Goal: Transaction & Acquisition: Obtain resource

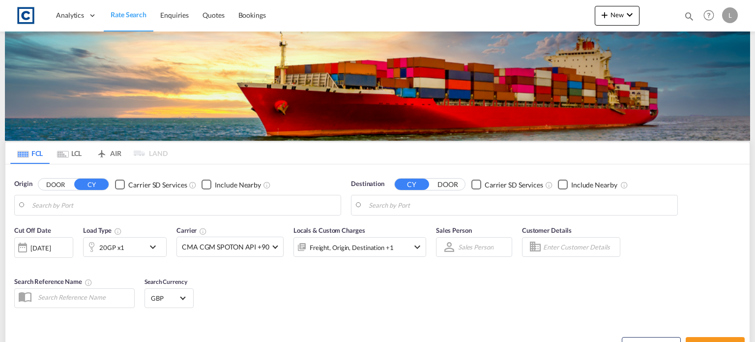
type input "GB-M22, [GEOGRAPHIC_DATA]"
type input "[PERSON_NAME] ([PERSON_NAME]), [GEOGRAPHIC_DATA]"
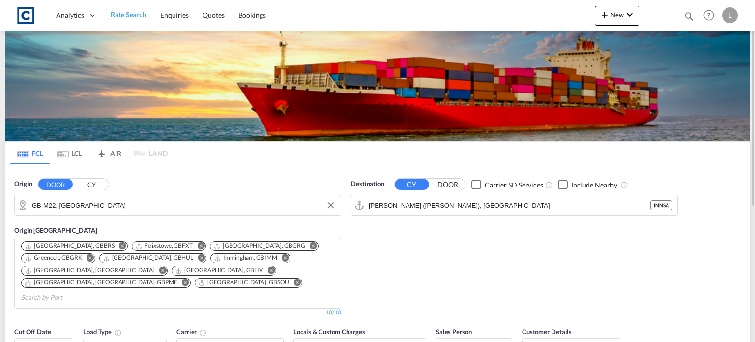
click at [106, 206] on input "GB-M22, [GEOGRAPHIC_DATA]" at bounding box center [184, 205] width 304 height 15
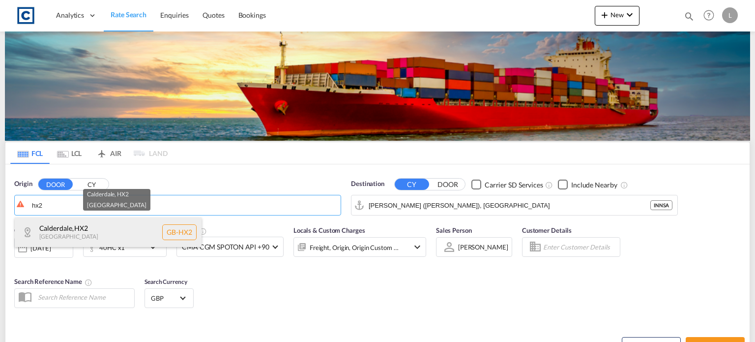
click at [62, 235] on div "Calderdale , HX2 [GEOGRAPHIC_DATA] [GEOGRAPHIC_DATA]-HX2" at bounding box center [108, 232] width 187 height 30
type input "GB-HX2, Calderdale"
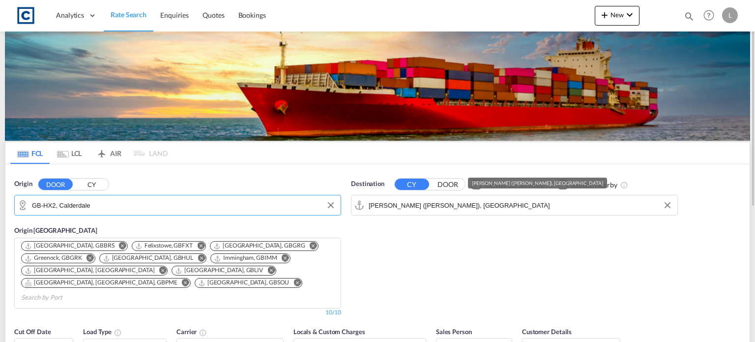
click at [504, 206] on input "[PERSON_NAME] ([PERSON_NAME]), [GEOGRAPHIC_DATA]" at bounding box center [521, 205] width 304 height 15
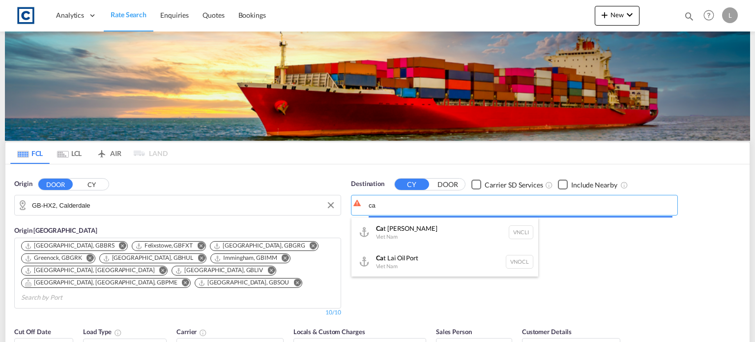
type input "c"
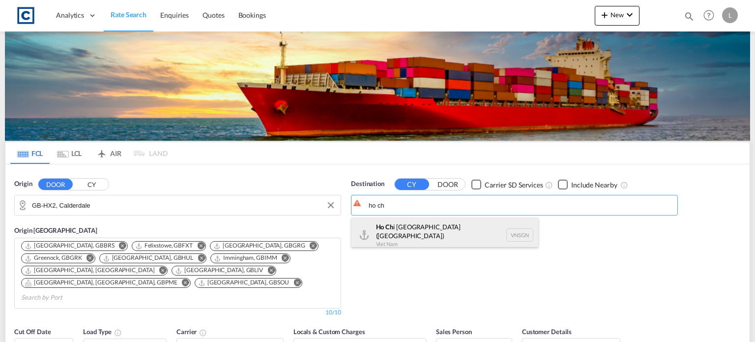
click at [421, 228] on div "Ho Ch i [GEOGRAPHIC_DATA] ([GEOGRAPHIC_DATA]) [GEOGRAPHIC_DATA] VNSGN" at bounding box center [445, 234] width 187 height 35
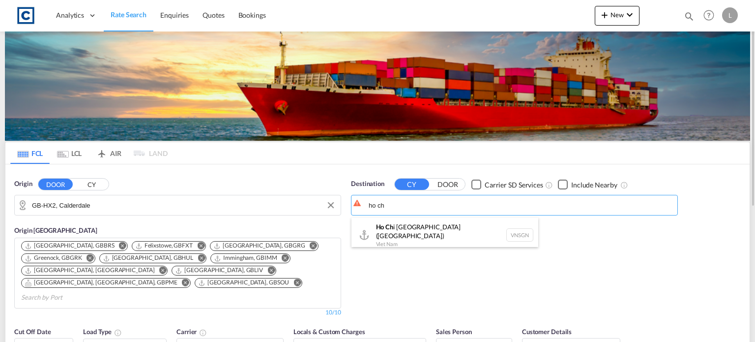
type input "Ho Chi Minh City ([GEOGRAPHIC_DATA]), VNSGN"
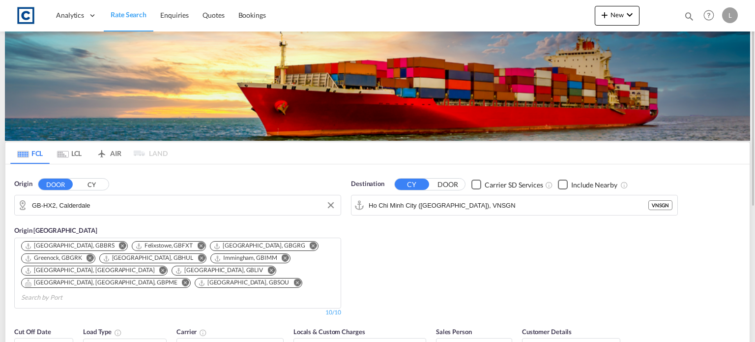
click at [559, 183] on div "Checkbox No Ink" at bounding box center [563, 184] width 10 height 10
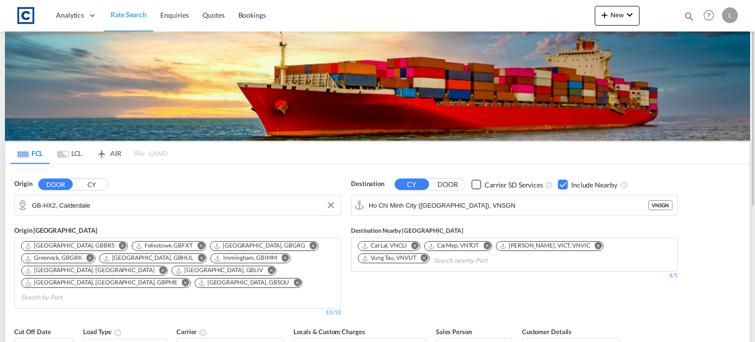
click at [424, 255] on md-icon "Remove" at bounding box center [424, 257] width 7 height 7
click at [595, 244] on md-icon "Remove" at bounding box center [598, 245] width 7 height 7
click at [489, 245] on md-icon "Remove" at bounding box center [486, 245] width 7 height 7
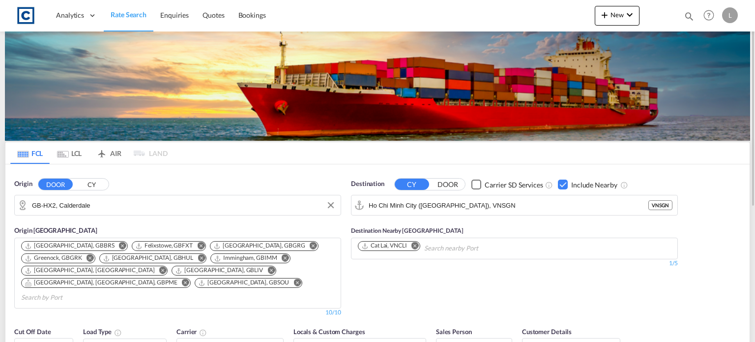
scroll to position [49, 0]
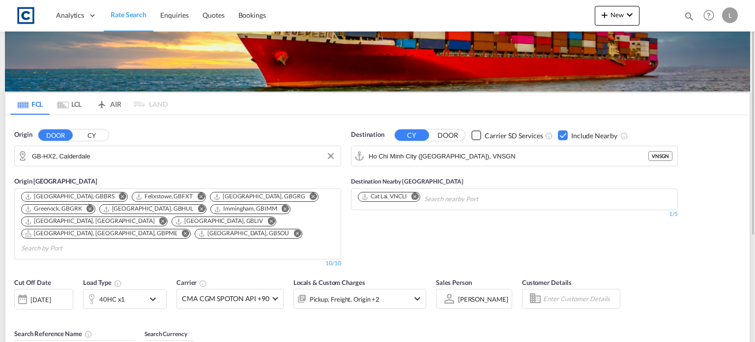
click at [141, 289] on div "40HC x1" at bounding box center [114, 299] width 61 height 20
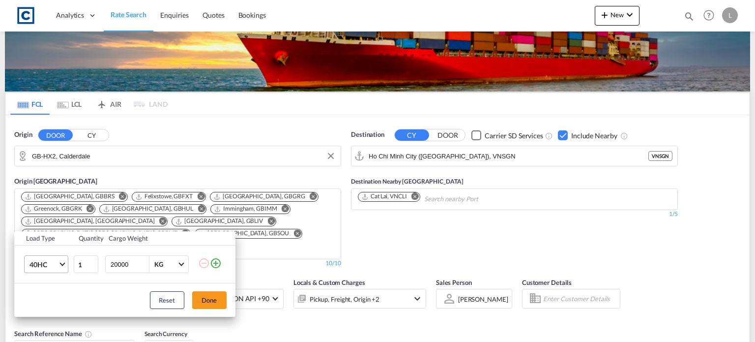
click at [57, 264] on span "40HC" at bounding box center [44, 265] width 29 height 10
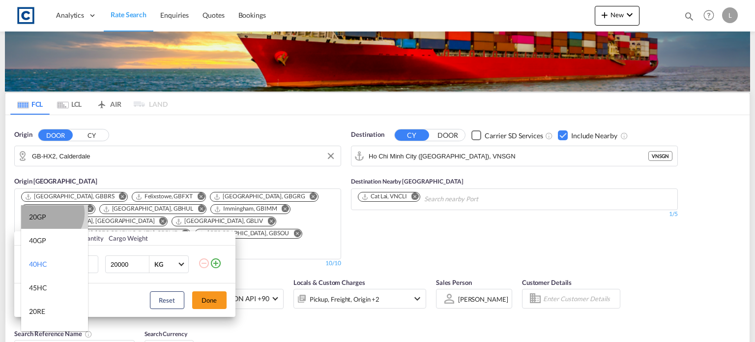
click at [50, 213] on md-option "20GP" at bounding box center [54, 217] width 67 height 24
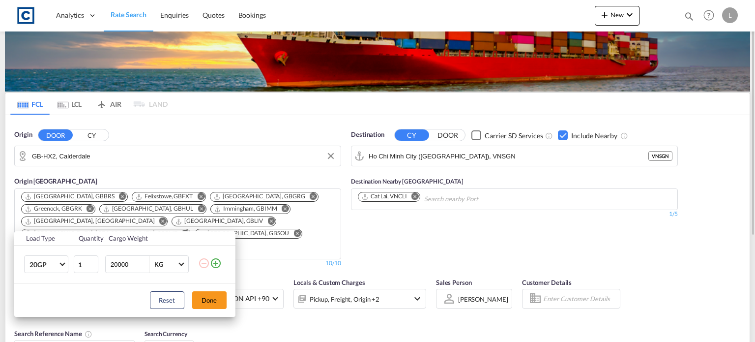
click at [198, 299] on button "Done" at bounding box center [209, 300] width 34 height 18
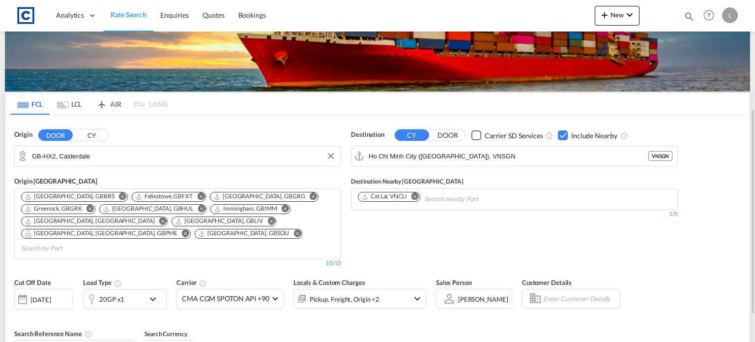
scroll to position [148, 0]
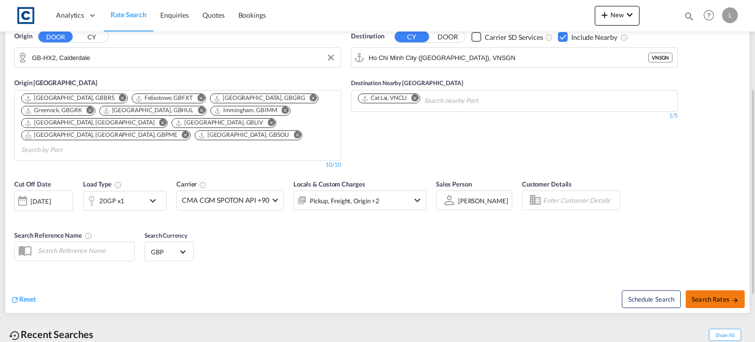
click at [710, 290] on button "Search Rates" at bounding box center [715, 299] width 59 height 18
type input "HX2 to VNSGN / [DATE]"
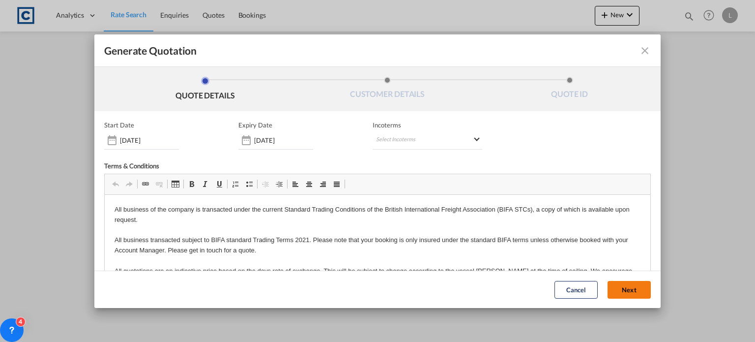
click at [612, 283] on button "Next" at bounding box center [629, 290] width 43 height 18
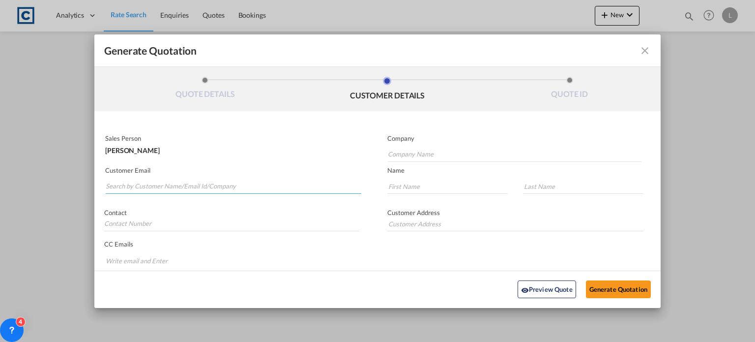
click at [118, 183] on input "Search by Customer Name/Email Id/Company" at bounding box center [234, 186] width 256 height 15
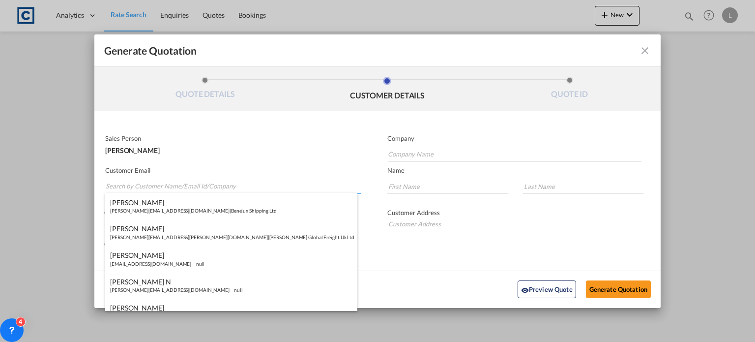
paste input "Exports <[EMAIL_ADDRESS][DOMAIN_NAME]>"
drag, startPoint x: 131, startPoint y: 186, endPoint x: 132, endPoint y: 176, distance: 10.4
click at [132, 186] on input "Exports <[EMAIL_ADDRESS][DOMAIN_NAME]>" at bounding box center [234, 186] width 256 height 15
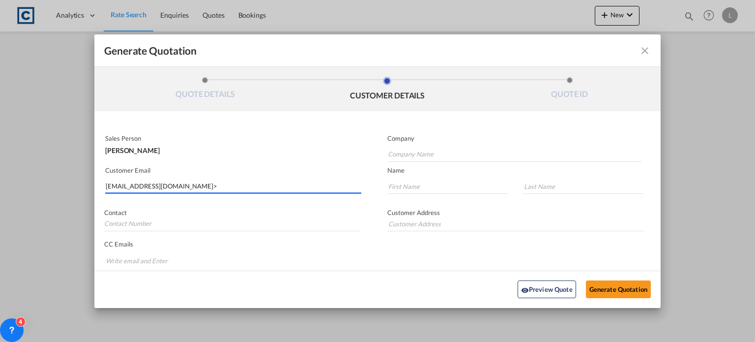
click at [185, 185] on input "[EMAIL_ADDRESS][DOMAIN_NAME]>" at bounding box center [234, 186] width 256 height 15
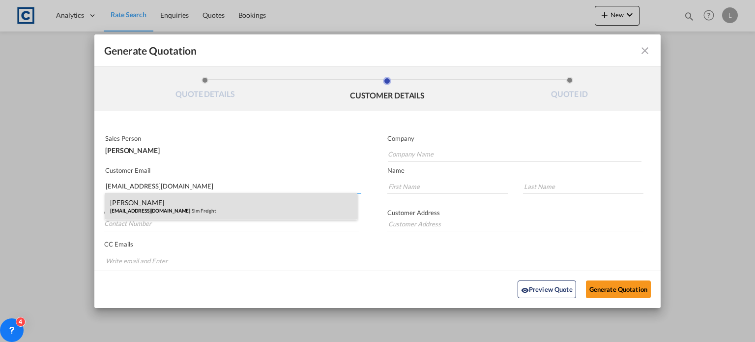
type input "[EMAIL_ADDRESS][DOMAIN_NAME]"
click at [147, 202] on div "[PERSON_NAME] [EMAIL_ADDRESS][DOMAIN_NAME] | Sim Freight" at bounding box center [231, 206] width 252 height 27
type input "Sim Freight"
type input "[PERSON_NAME]"
type input "Haiphong"
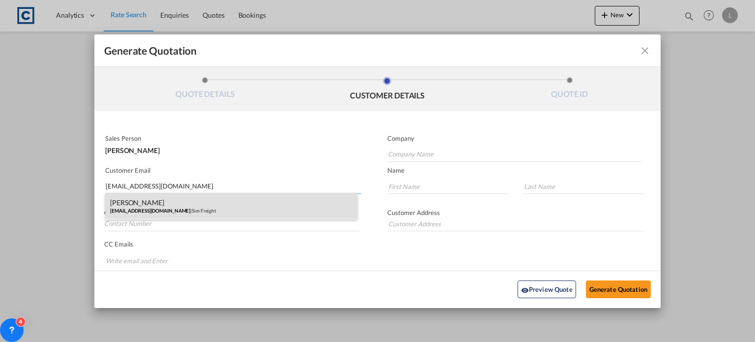
type input "0203 137 1093"
type input "[STREET_ADDRESS]"
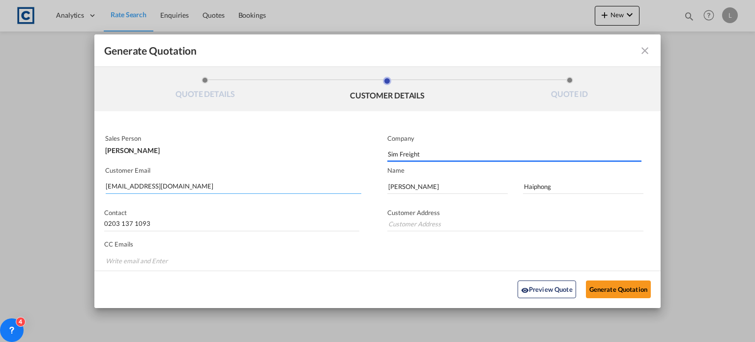
type input "[STREET_ADDRESS]"
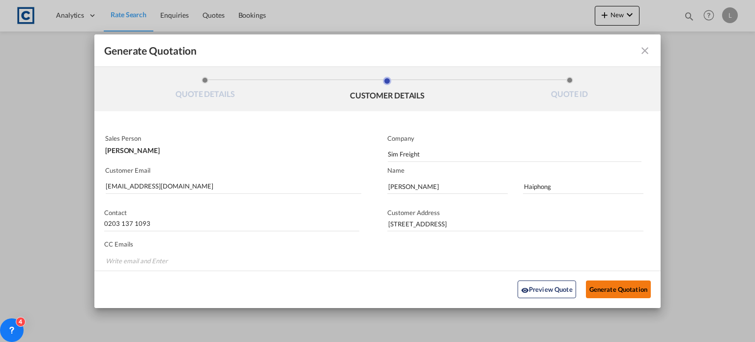
click at [612, 287] on button "Generate Quotation" at bounding box center [618, 289] width 65 height 18
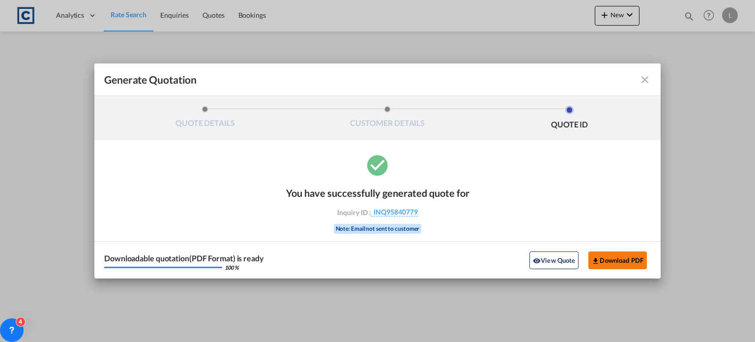
click at [620, 258] on button "Download PDF" at bounding box center [618, 260] width 59 height 18
click at [647, 79] on md-icon "icon-close fg-AAA8AD cursor m-0" at bounding box center [645, 80] width 12 height 12
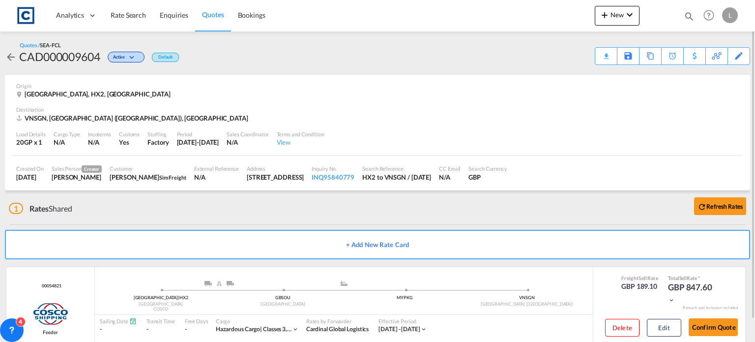
click at [104, 220] on div "1 Rates Shared Refresh Rates" at bounding box center [380, 205] width 742 height 31
click at [119, 12] on span "Rate Search" at bounding box center [128, 15] width 35 height 8
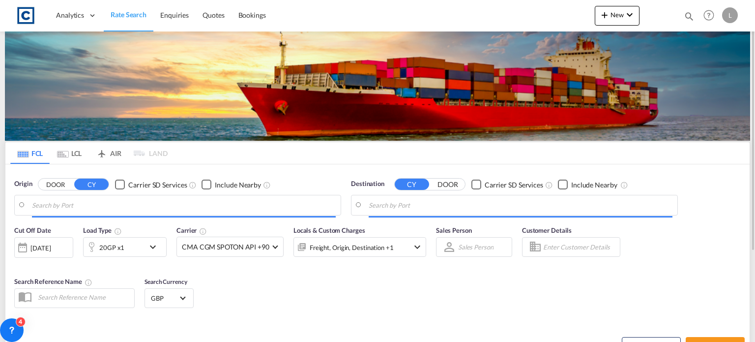
type input "GB-HX2, Calderdale"
type input "Ho Chi Minh City ([GEOGRAPHIC_DATA]), VNSGN"
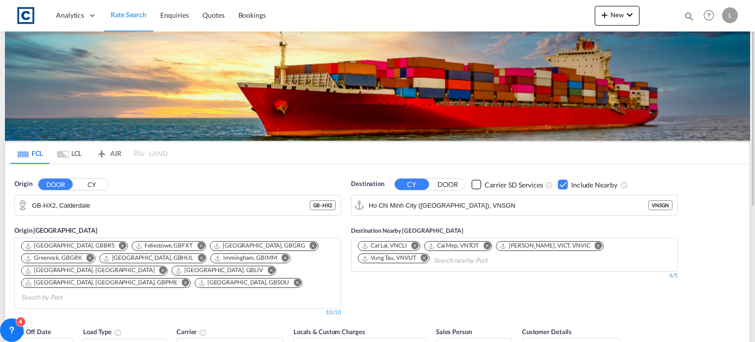
click at [86, 228] on div "Origin [GEOGRAPHIC_DATA] [GEOGRAPHIC_DATA], [GEOGRAPHIC_DATA] Felixstowe, GBFXT…" at bounding box center [177, 265] width 327 height 101
click at [97, 204] on input "GB-HX2, Calderdale" at bounding box center [184, 205] width 304 height 15
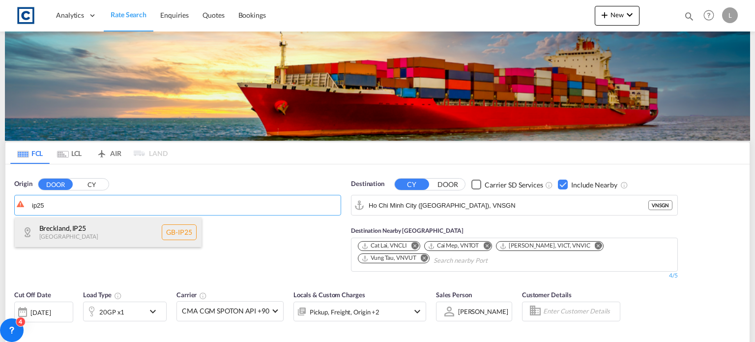
click at [83, 229] on div "Breckland , IP25 [GEOGRAPHIC_DATA] [GEOGRAPHIC_DATA]-IP25" at bounding box center [108, 232] width 187 height 30
type input "GB-IP25, Breckland"
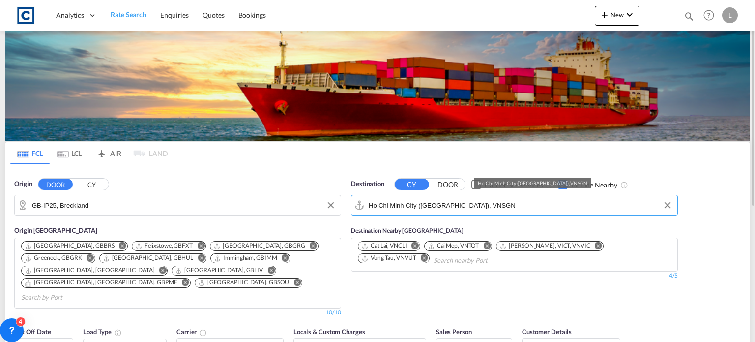
click at [502, 203] on input "Ho Chi Minh City ([GEOGRAPHIC_DATA]), VNSGN" at bounding box center [521, 205] width 304 height 15
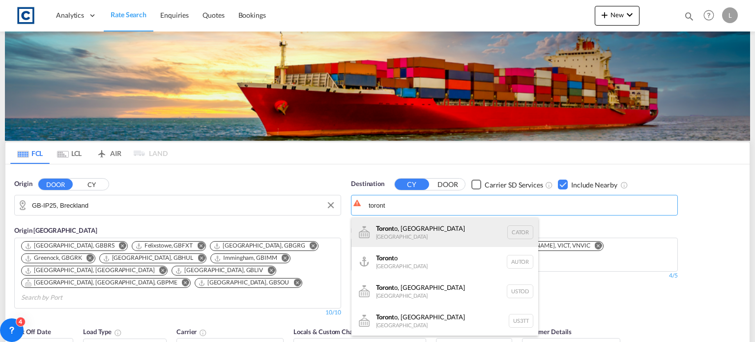
click at [409, 230] on div "Toront o, ON [GEOGRAPHIC_DATA] CATOR" at bounding box center [445, 232] width 187 height 30
type input "[GEOGRAPHIC_DATA], [GEOGRAPHIC_DATA], CATOR"
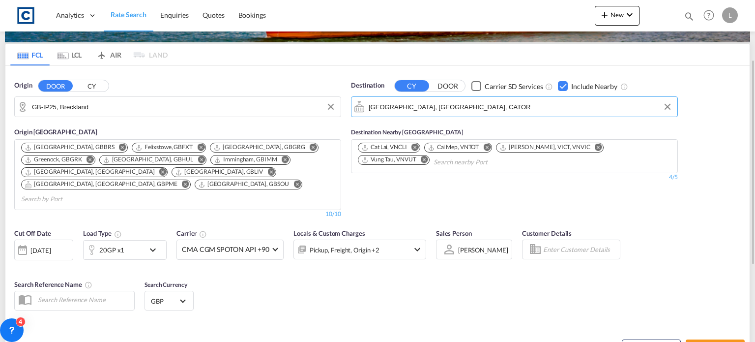
scroll to position [148, 0]
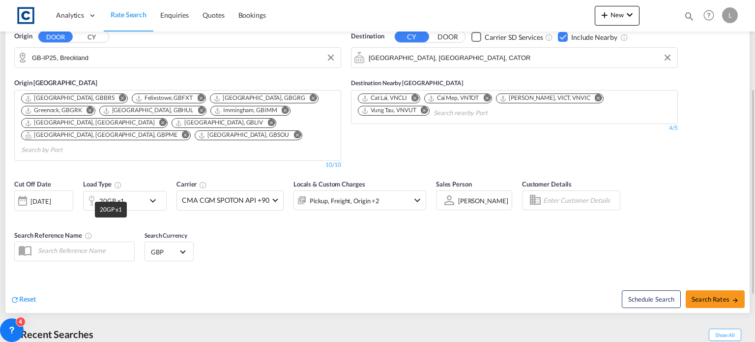
click at [120, 194] on div "20GP x1" at bounding box center [111, 201] width 25 height 14
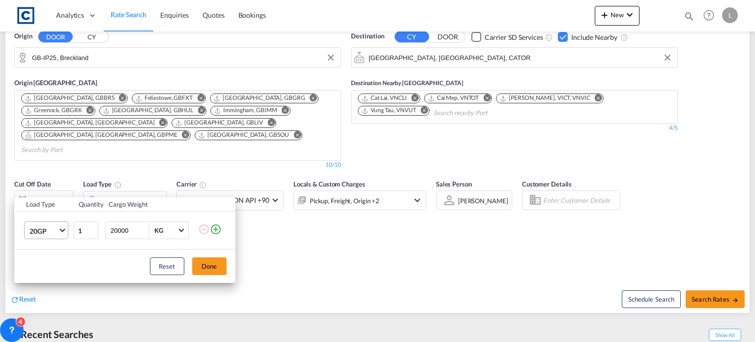
click at [43, 233] on span "20GP" at bounding box center [44, 231] width 29 height 10
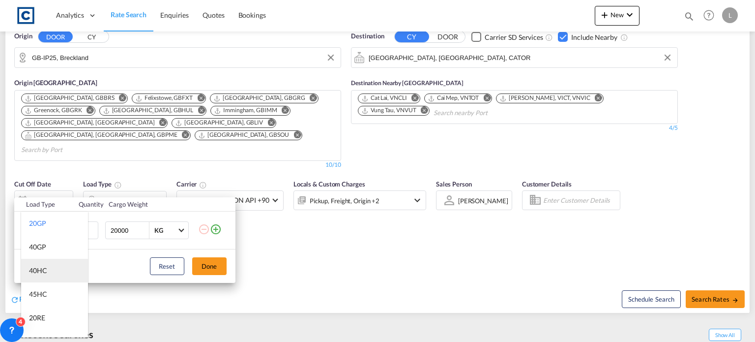
click at [38, 271] on div "40HC" at bounding box center [38, 271] width 18 height 10
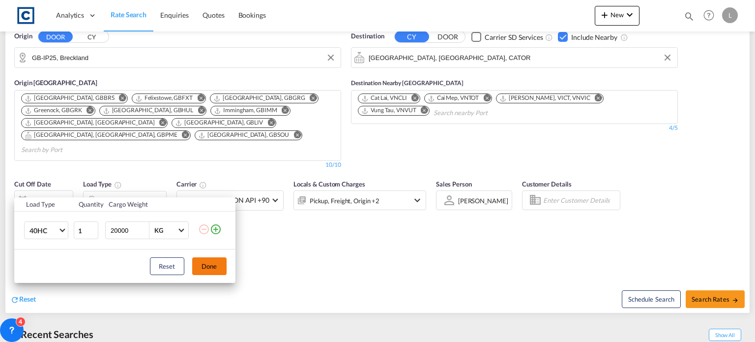
click at [218, 266] on button "Done" at bounding box center [209, 266] width 34 height 18
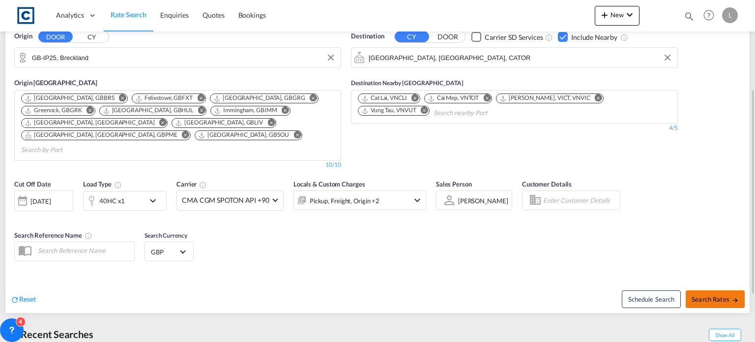
click at [703, 295] on span "Search Rates" at bounding box center [715, 299] width 47 height 8
type input "IP25 to CATOR / [DATE]"
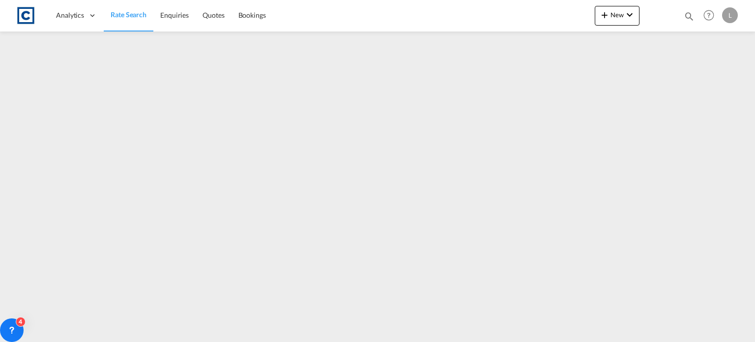
click at [120, 11] on span "Rate Search" at bounding box center [129, 14] width 36 height 8
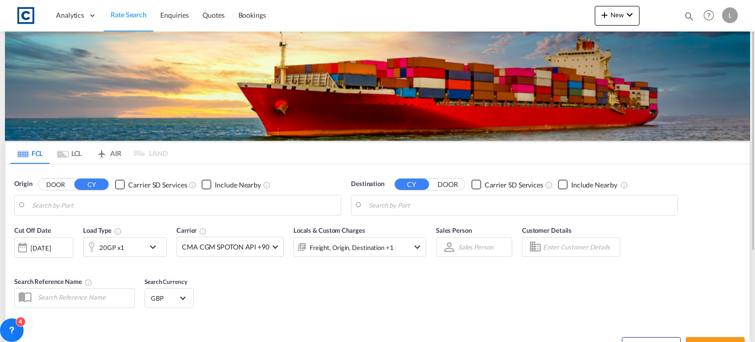
type input "GB-IP25, Breckland"
type input "[GEOGRAPHIC_DATA], [GEOGRAPHIC_DATA], CATOR"
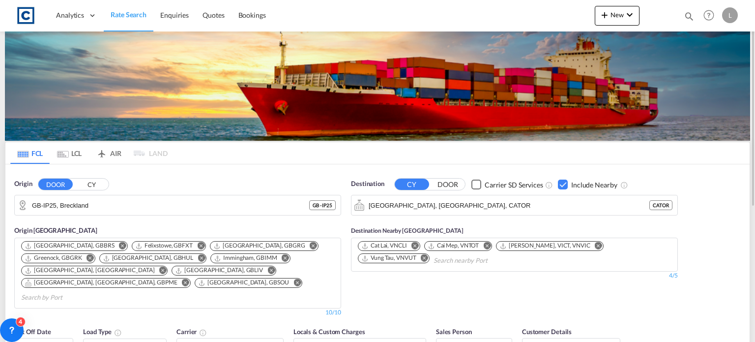
click at [561, 183] on div "Checkbox No Ink" at bounding box center [563, 184] width 10 height 10
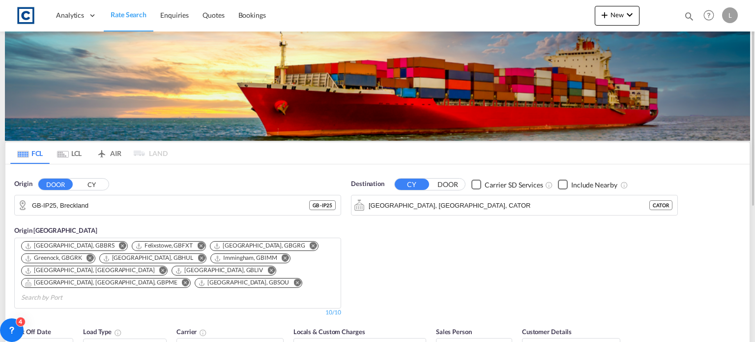
scroll to position [98, 0]
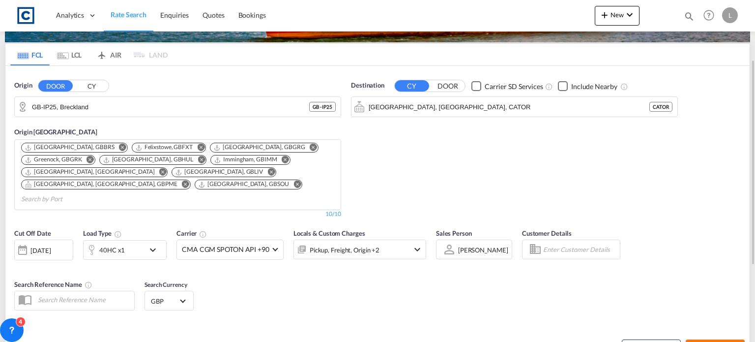
click at [722, 339] on button "Search Rates" at bounding box center [715, 348] width 59 height 18
type input "IP25 to CATOR / [DATE]"
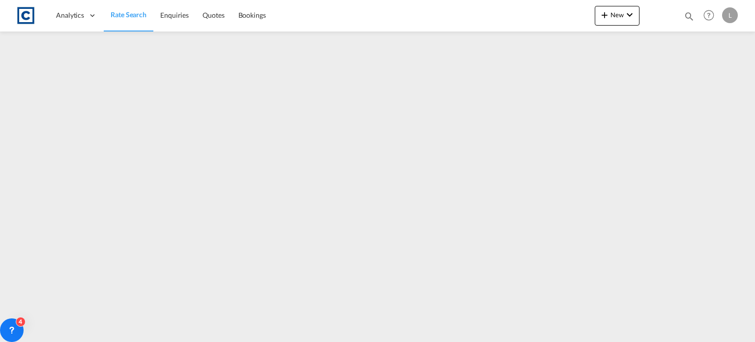
click at [132, 10] on span "Rate Search" at bounding box center [129, 15] width 36 height 10
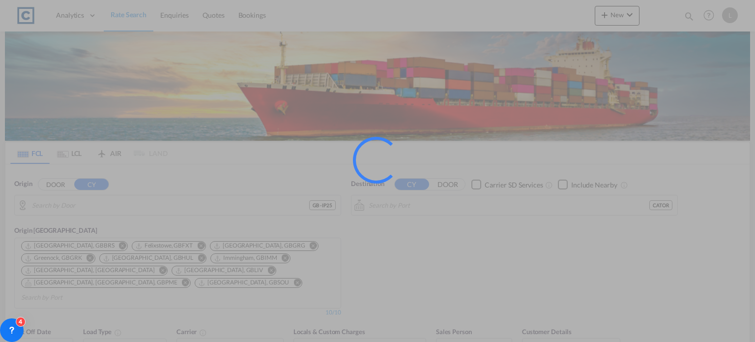
type input "GB-IP25, Breckland"
type input "[GEOGRAPHIC_DATA], [GEOGRAPHIC_DATA], CATOR"
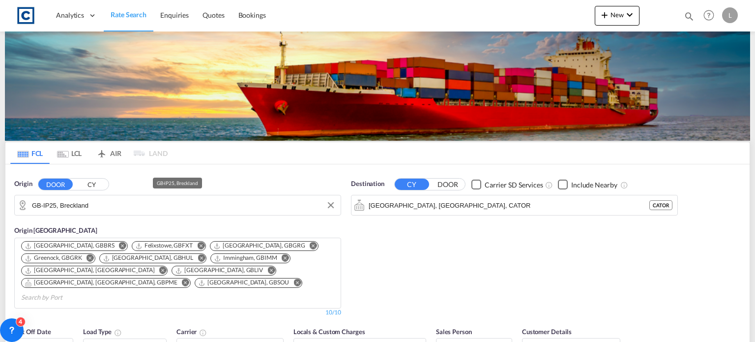
click at [104, 206] on input "GB-IP25, Breckland" at bounding box center [184, 205] width 304 height 15
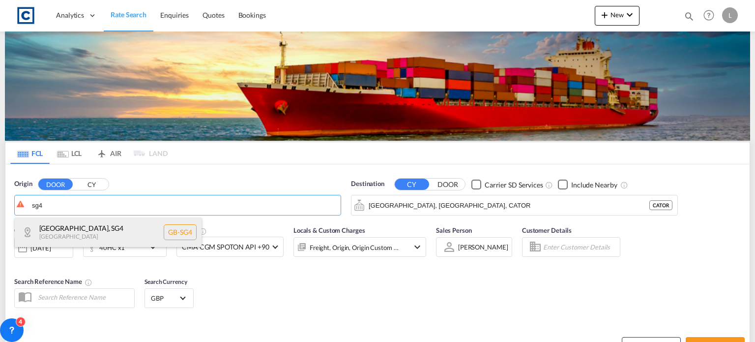
click at [86, 230] on div "[GEOGRAPHIC_DATA] , SG4 [GEOGRAPHIC_DATA] [GEOGRAPHIC_DATA]-SG4" at bounding box center [108, 232] width 187 height 30
type input "GB-SG4, [GEOGRAPHIC_DATA]"
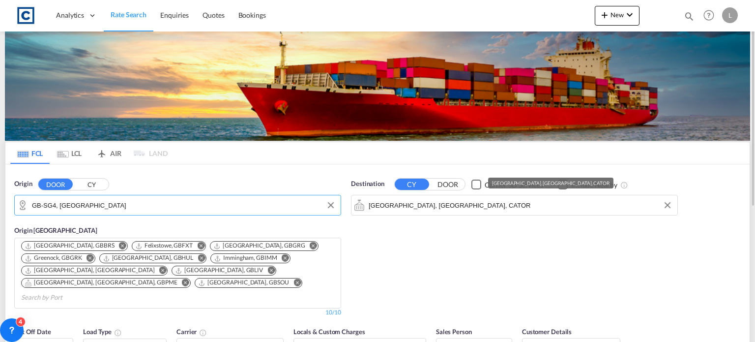
click at [441, 202] on input "[GEOGRAPHIC_DATA], [GEOGRAPHIC_DATA], CATOR" at bounding box center [521, 205] width 304 height 15
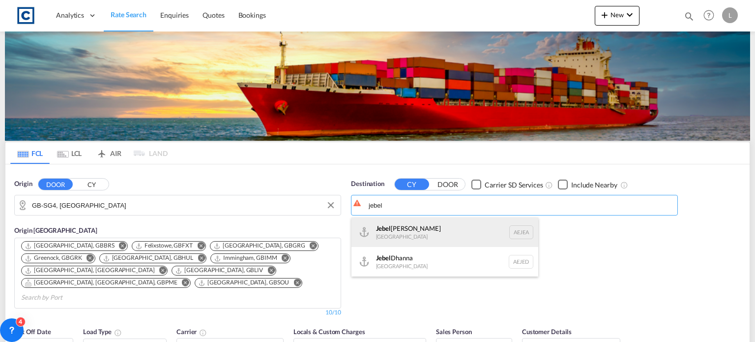
click at [402, 232] on div "[GEOGRAPHIC_DATA] [GEOGRAPHIC_DATA]" at bounding box center [445, 232] width 187 height 30
type input "[GEOGRAPHIC_DATA], [GEOGRAPHIC_DATA]"
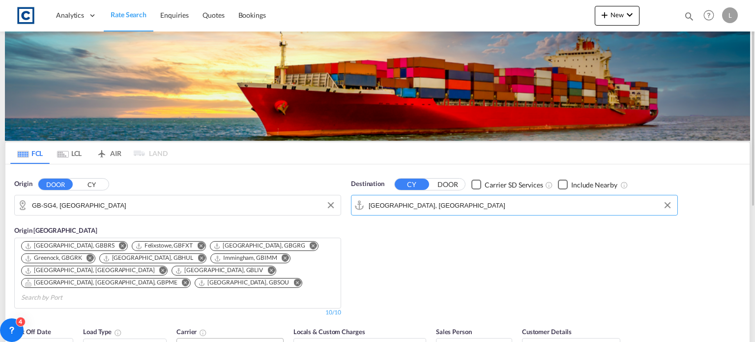
scroll to position [49, 0]
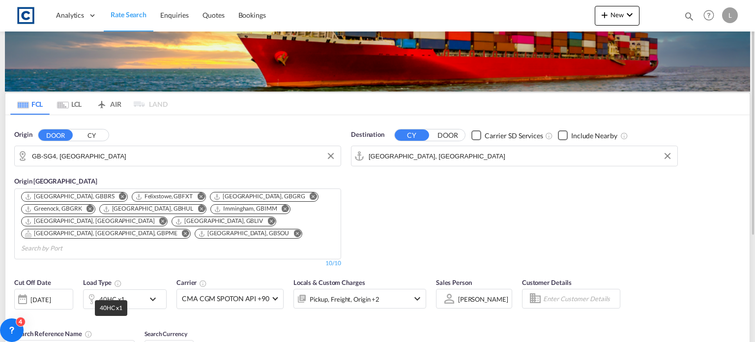
click at [103, 292] on div "40HC x1" at bounding box center [112, 299] width 26 height 14
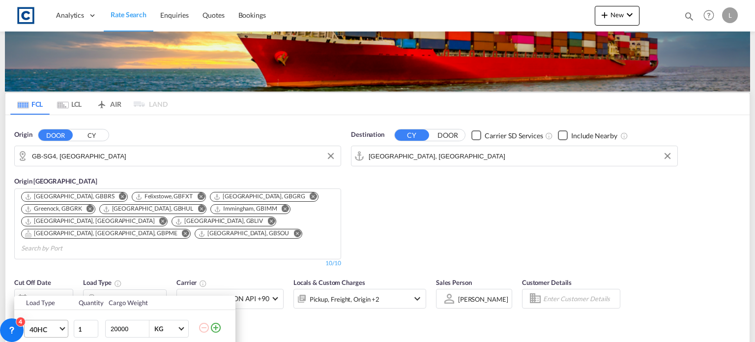
click at [55, 328] on span "40HC" at bounding box center [44, 330] width 29 height 10
click at [41, 224] on div "20GP" at bounding box center [37, 223] width 17 height 10
click at [300, 328] on div "Load Type Quantity Cargo Weight 20GP 1 20000 KG KG Load type addition is restri…" at bounding box center [377, 171] width 755 height 342
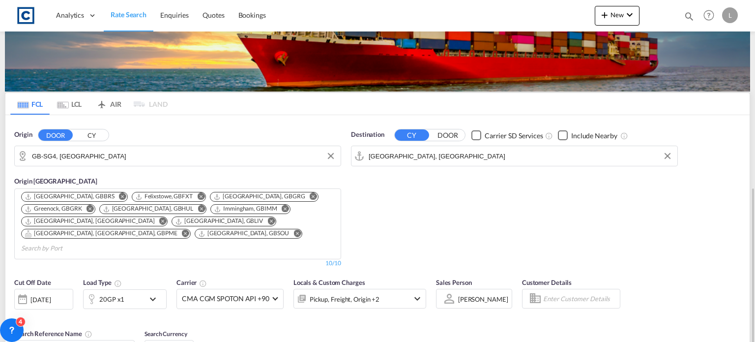
scroll to position [148, 0]
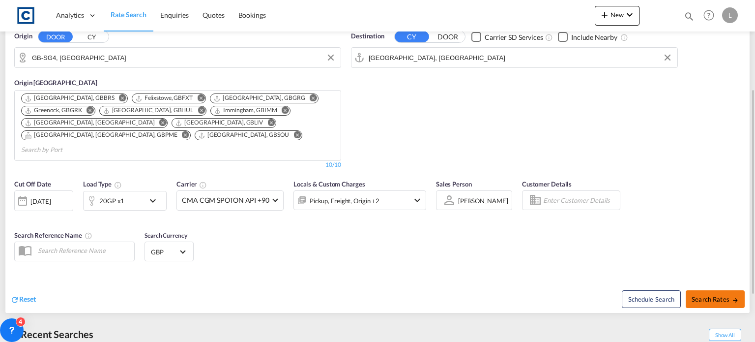
click at [708, 295] on span "Search Rates" at bounding box center [715, 299] width 47 height 8
type input "SG4 to AEJEA / [DATE]"
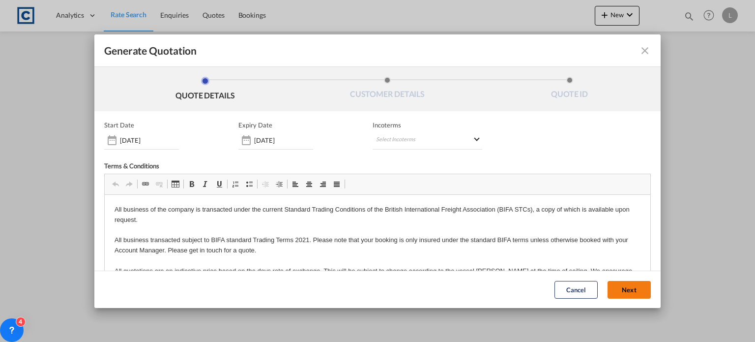
click at [609, 286] on button "Next" at bounding box center [629, 290] width 43 height 18
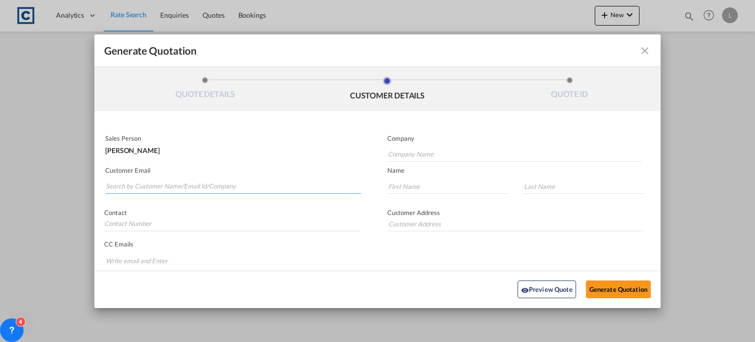
click at [125, 183] on input "Search by Customer Name/Email Id/Company" at bounding box center [234, 186] width 256 height 15
paste input "[PERSON_NAME] <[PERSON_NAME][EMAIL_ADDRESS][PERSON_NAME][DOMAIN_NAME]>"
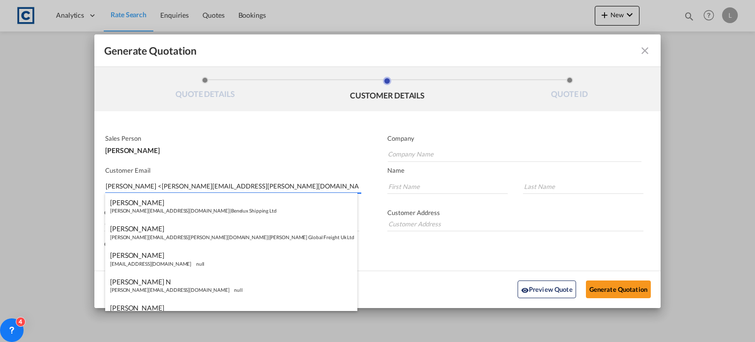
click at [140, 183] on input "[PERSON_NAME] <[PERSON_NAME][EMAIL_ADDRESS][PERSON_NAME][DOMAIN_NAME]>" at bounding box center [234, 186] width 256 height 15
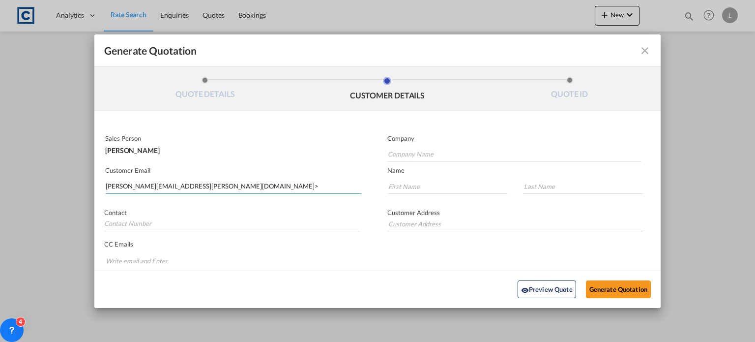
click at [221, 188] on input "[PERSON_NAME][EMAIL_ADDRESS][PERSON_NAME][DOMAIN_NAME]>" at bounding box center [234, 186] width 256 height 15
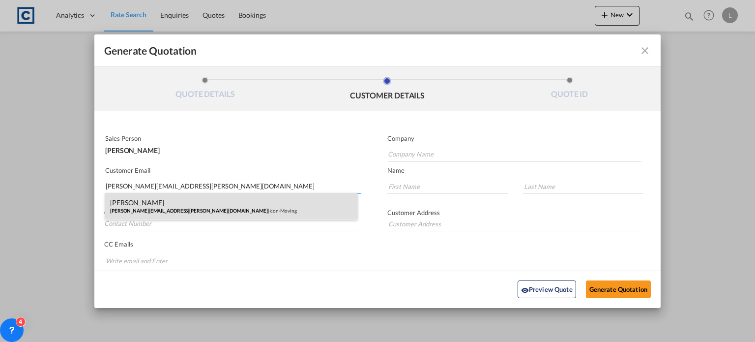
type input "[PERSON_NAME][EMAIL_ADDRESS][PERSON_NAME][DOMAIN_NAME]"
click at [123, 202] on div "[PERSON_NAME] [PERSON_NAME][EMAIL_ADDRESS][PERSON_NAME][DOMAIN_NAME] | Icon-Mov…" at bounding box center [231, 206] width 252 height 27
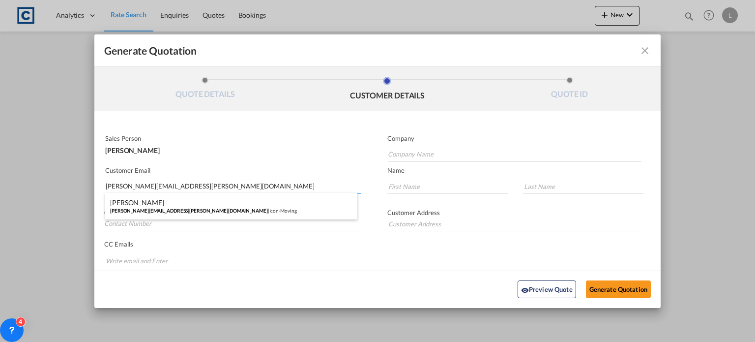
type input "Icon-Moving"
type input "[PERSON_NAME]"
type input "Toole"
type input "[PHONE_NUMBER]"
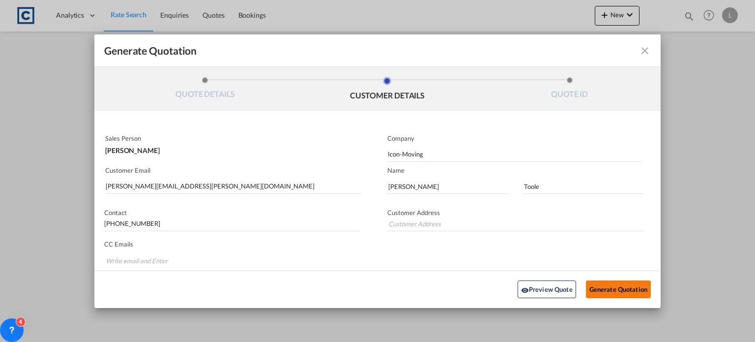
click at [605, 285] on button "Generate Quotation" at bounding box center [618, 289] width 65 height 18
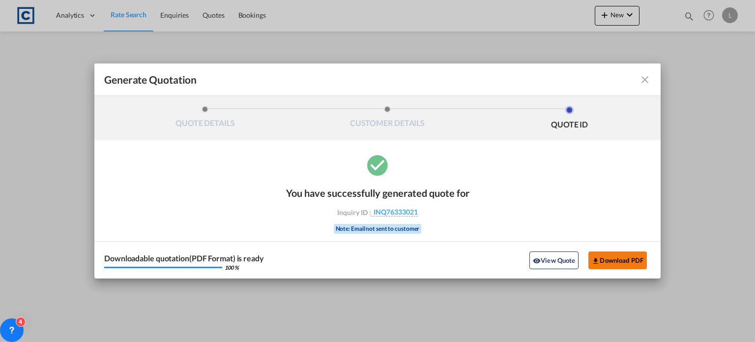
click at [607, 259] on button "Download PDF" at bounding box center [618, 260] width 59 height 18
click at [645, 77] on md-icon "icon-close fg-AAA8AD cursor m-0" at bounding box center [645, 80] width 12 height 12
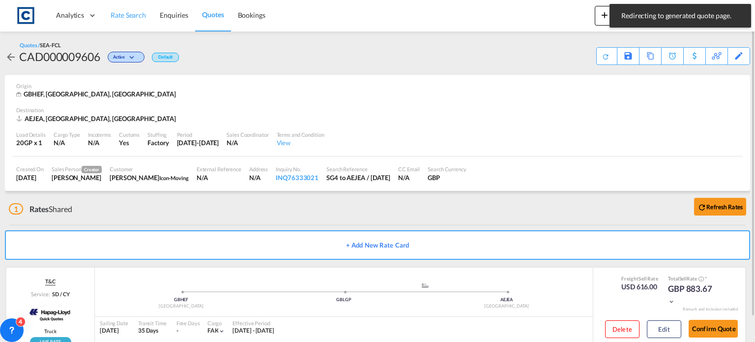
click at [128, 14] on span "Rate Search" at bounding box center [128, 15] width 35 height 8
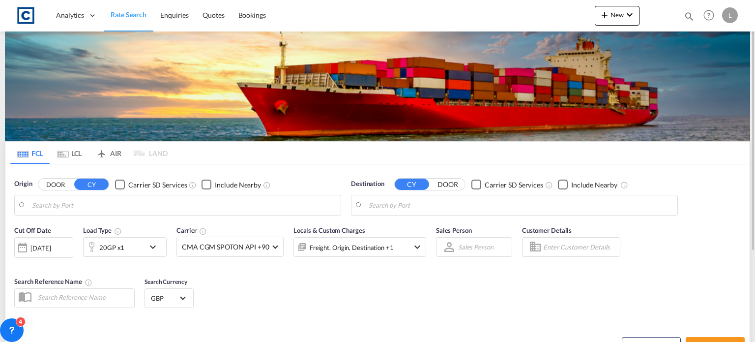
click at [94, 205] on input "Search by Port" at bounding box center [184, 205] width 304 height 15
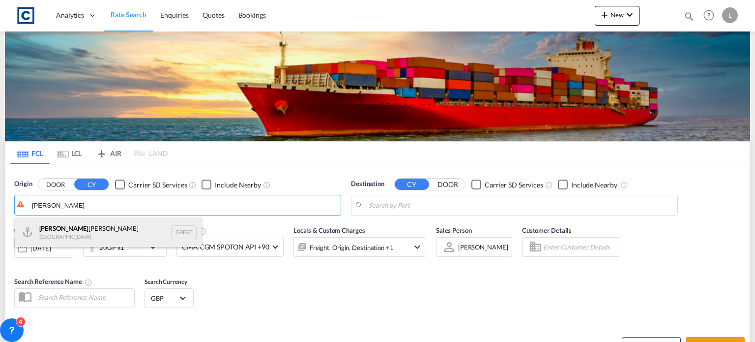
click at [63, 229] on div "[PERSON_NAME] [GEOGRAPHIC_DATA] GBFXT" at bounding box center [108, 232] width 187 height 30
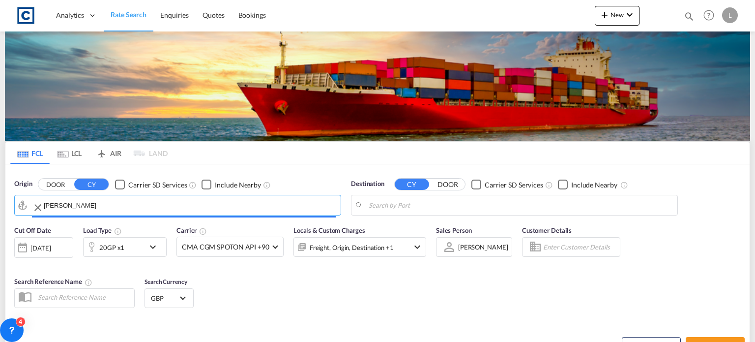
type input "Felixstowe, GBFXT"
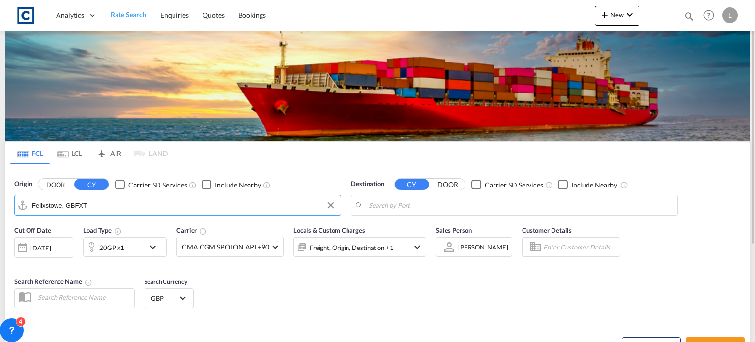
click at [403, 201] on body "Analytics Dashboard Rate Search Enquiries Quotes Bookings" at bounding box center [377, 171] width 755 height 342
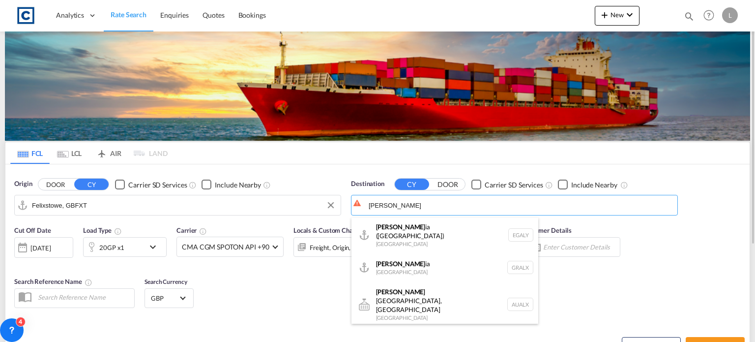
click at [405, 235] on div "[PERSON_NAME] ([PERSON_NAME]) [GEOGRAPHIC_DATA] EGALY" at bounding box center [445, 234] width 187 height 35
type input "Alexandria ([GEOGRAPHIC_DATA]), EGALY"
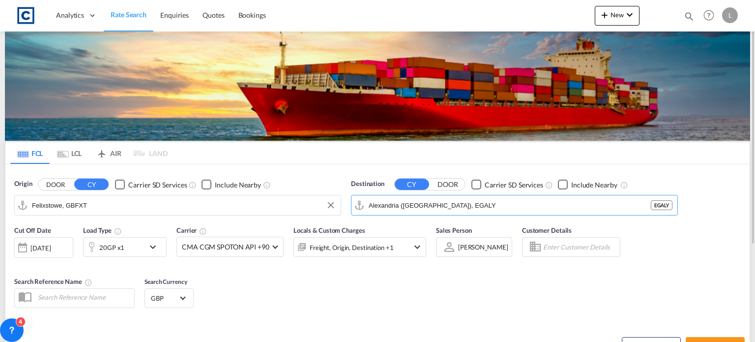
click at [561, 180] on div "Checkbox No Ink" at bounding box center [563, 184] width 10 height 10
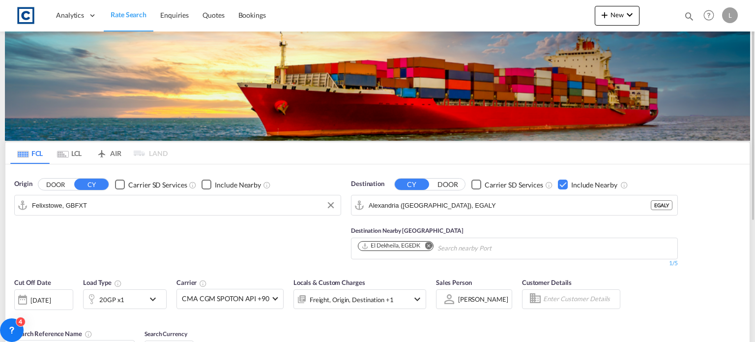
click at [128, 302] on div "20GP x1" at bounding box center [114, 299] width 61 height 20
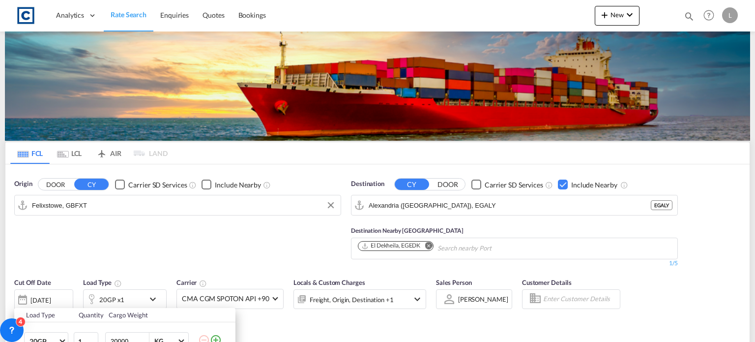
click at [113, 240] on div "Load Type Quantity Cargo Weight 20GP 20GP 40GP 40HC 45HC 20RE 40RE 40HR 20OT 40…" at bounding box center [377, 171] width 755 height 342
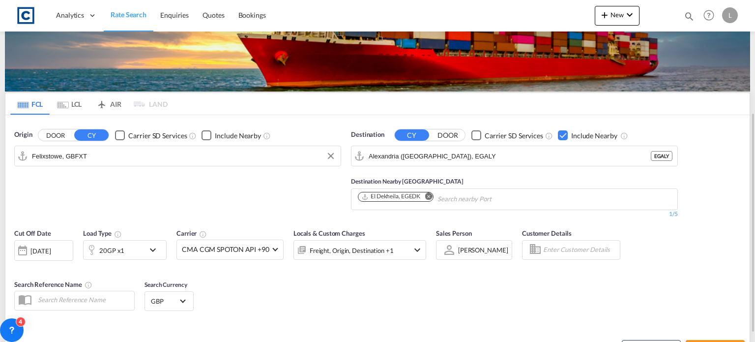
scroll to position [148, 0]
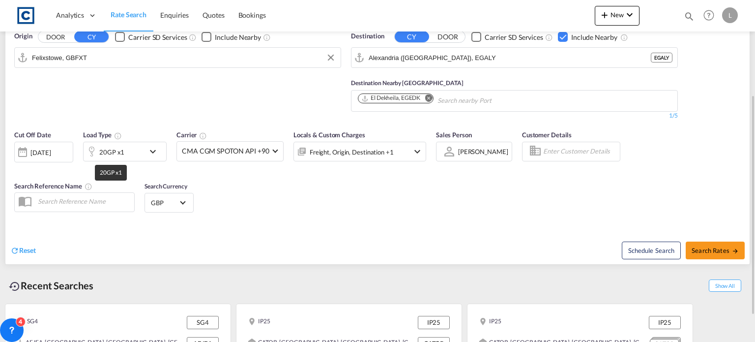
click at [107, 156] on div "20GP x1" at bounding box center [111, 152] width 25 height 14
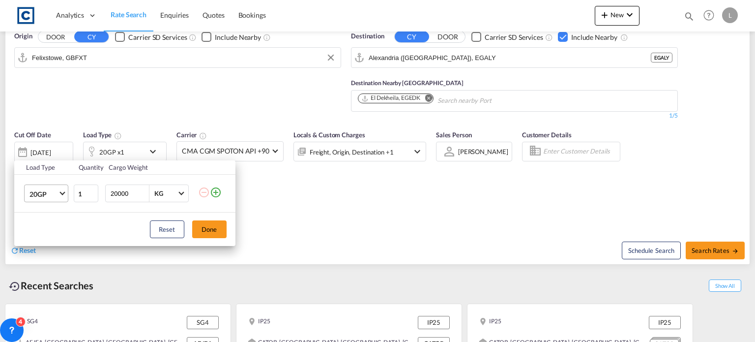
click at [41, 193] on span "20GP" at bounding box center [44, 194] width 29 height 10
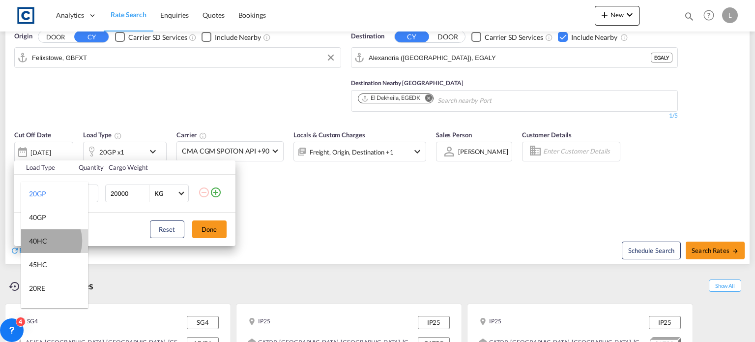
click at [43, 241] on div "40HC" at bounding box center [38, 241] width 18 height 10
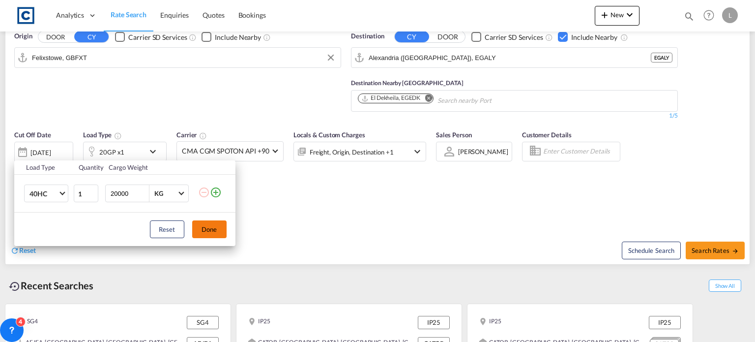
click at [211, 229] on button "Done" at bounding box center [209, 229] width 34 height 18
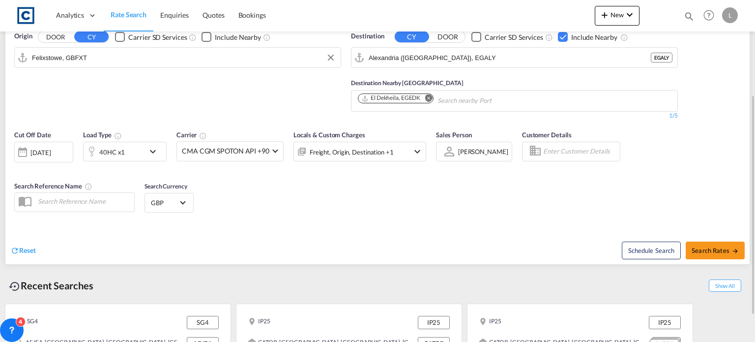
click at [479, 236] on div "Schedule Search Search Rates" at bounding box center [565, 245] width 370 height 38
click at [719, 247] on span "Search Rates" at bounding box center [715, 250] width 47 height 8
type input "GBFXT to EGALY / [DATE]"
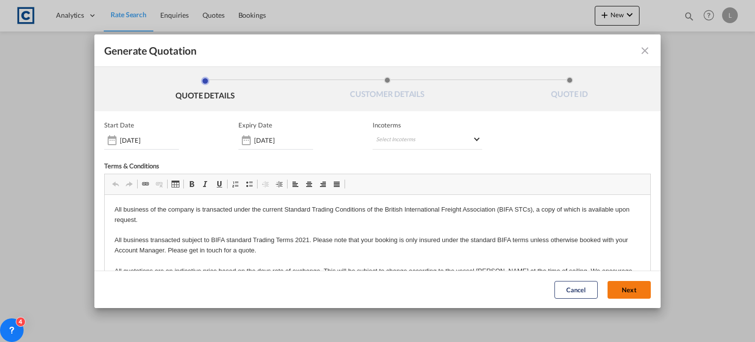
click at [613, 285] on button "Next" at bounding box center [629, 290] width 43 height 18
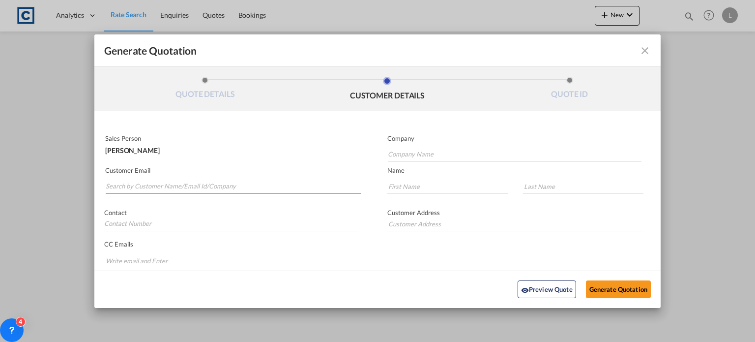
click at [119, 188] on input "Search by Customer Name/Email Id/Company" at bounding box center [234, 186] width 256 height 15
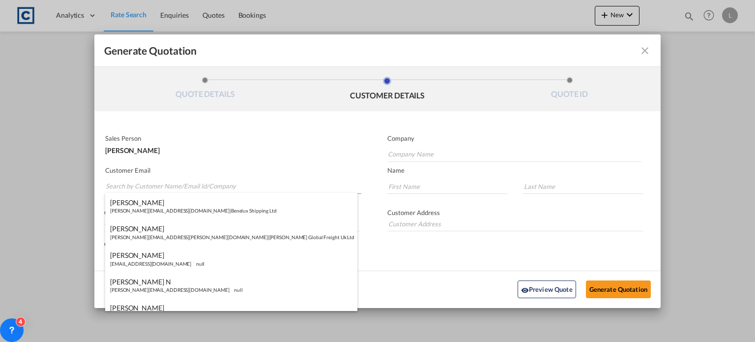
paste input "[PERSON_NAME] <[EMAIL_ADDRESS][DOMAIN_NAME]>"
click at [148, 181] on input "[PERSON_NAME] <[EMAIL_ADDRESS][DOMAIN_NAME]>" at bounding box center [234, 186] width 256 height 15
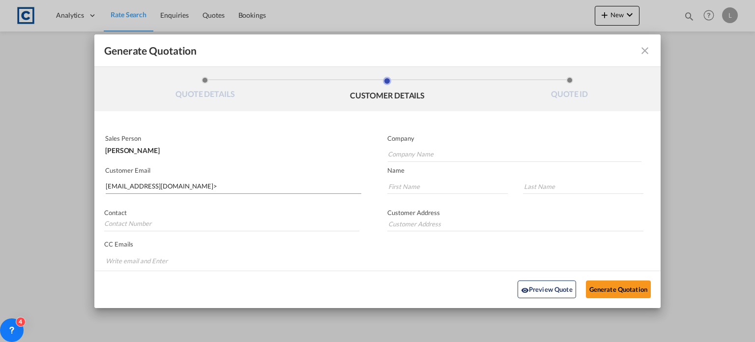
click at [207, 186] on input "[EMAIL_ADDRESS][DOMAIN_NAME]>" at bounding box center [234, 186] width 256 height 15
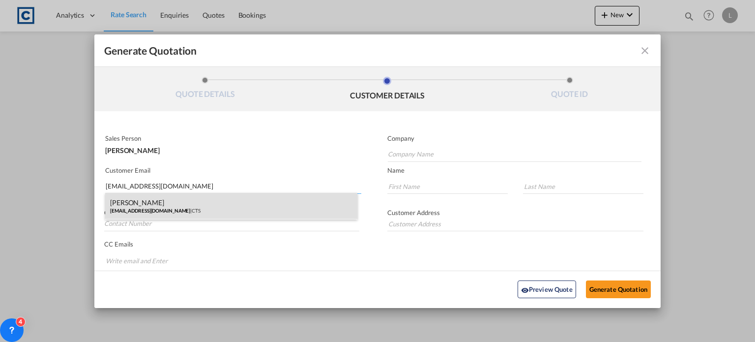
type input "[EMAIL_ADDRESS][DOMAIN_NAME]"
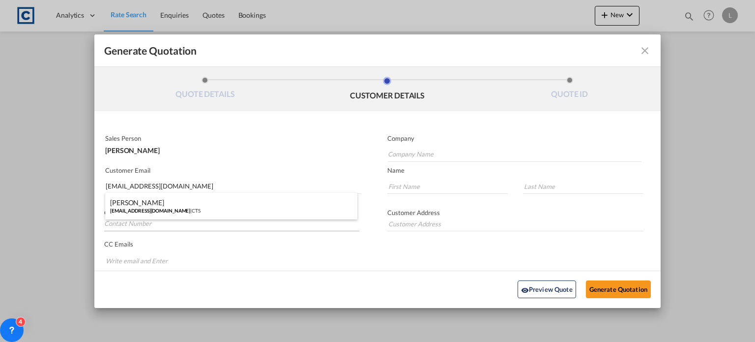
drag, startPoint x: 162, startPoint y: 207, endPoint x: 118, endPoint y: 222, distance: 47.0
click at [162, 207] on div "[PERSON_NAME] [PERSON_NAME][EMAIL_ADDRESS][DOMAIN_NAME] | CTS" at bounding box center [231, 206] width 252 height 27
type input "CTS"
type input "[PERSON_NAME]"
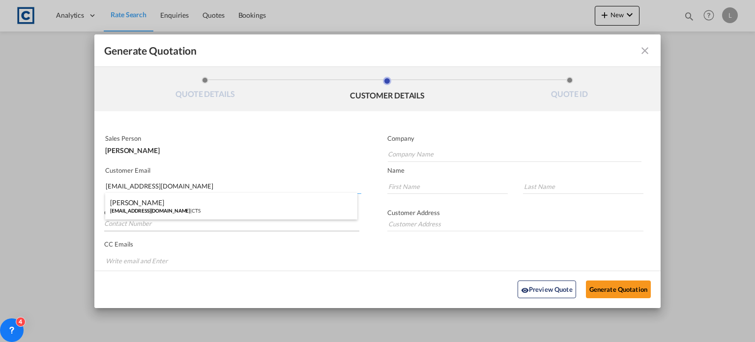
type input "[PHONE_NUMBER]"
type input "[STREET_ADDRESS]"
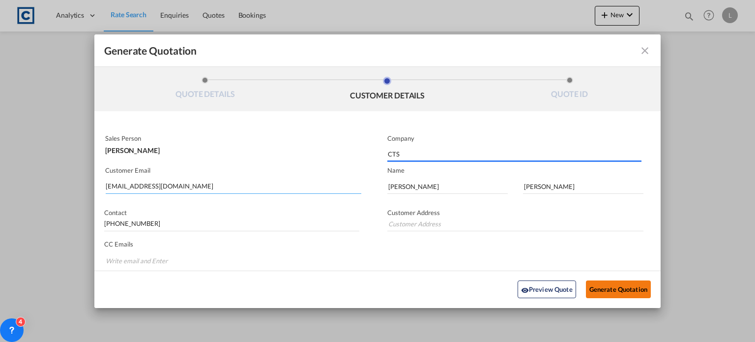
type input "[STREET_ADDRESS]"
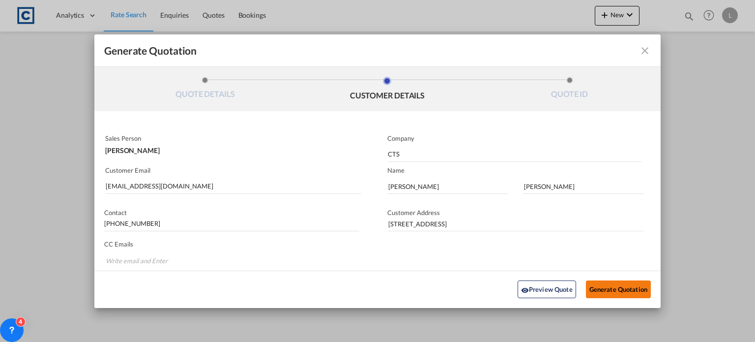
click at [612, 286] on button "Generate Quotation" at bounding box center [618, 289] width 65 height 18
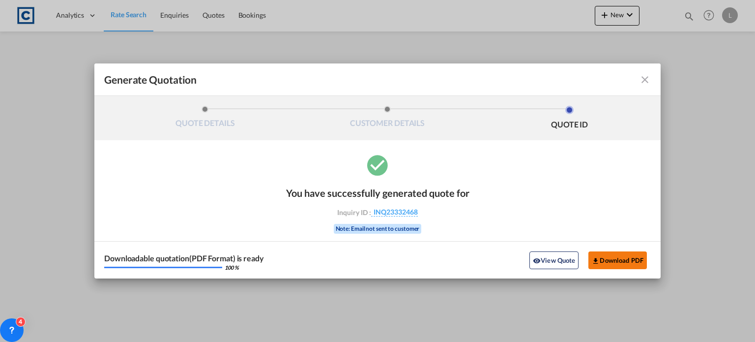
click at [609, 261] on button "Download PDF" at bounding box center [618, 260] width 59 height 18
